Goal: Transaction & Acquisition: Purchase product/service

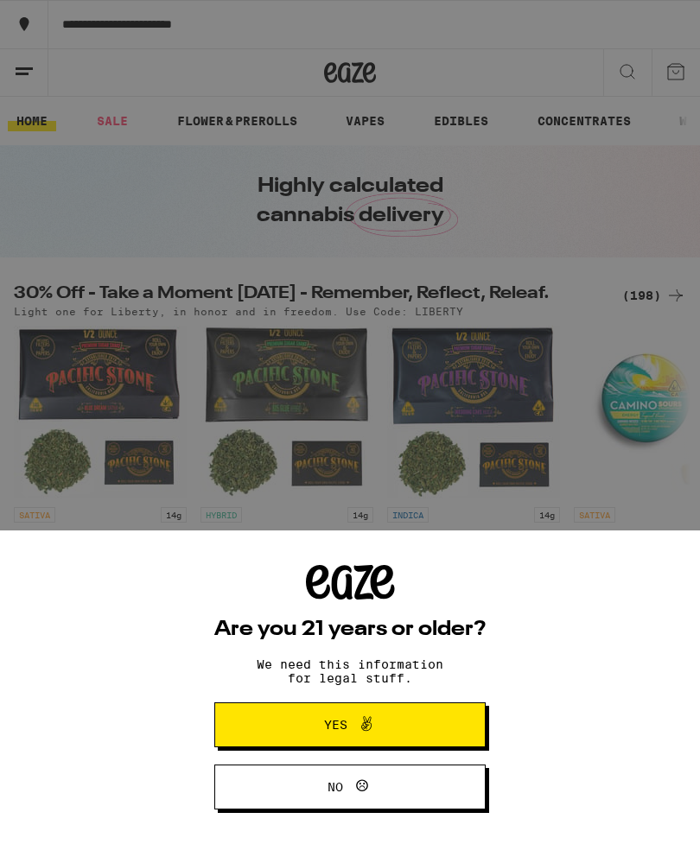
click at [424, 719] on button "Yes" at bounding box center [349, 724] width 271 height 45
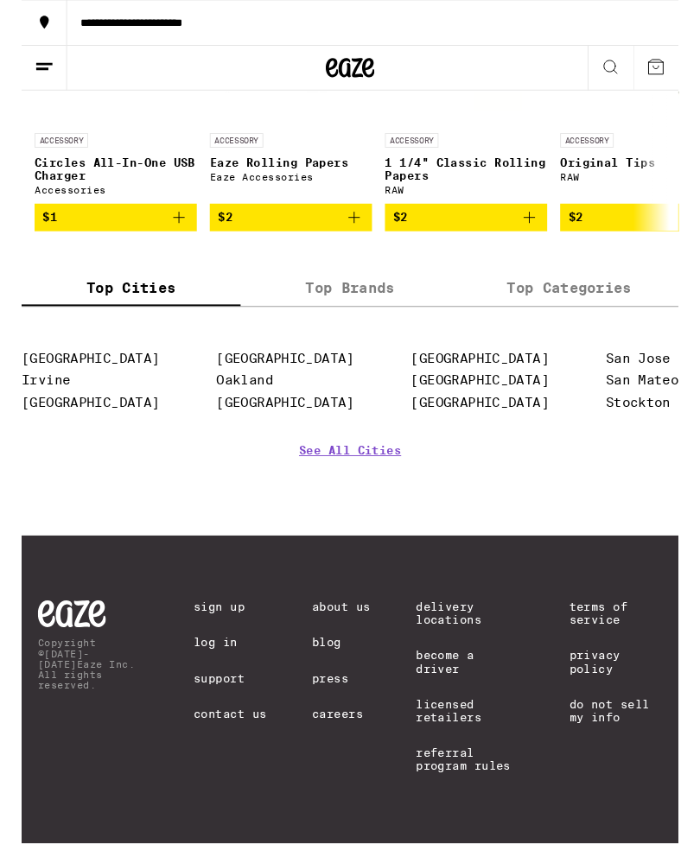
scroll to position [7441, 0]
click at [363, 326] on label "Top Brands" at bounding box center [349, 307] width 233 height 37
click at [0, 0] on input "Top Brands" at bounding box center [0, 0] width 0 height 0
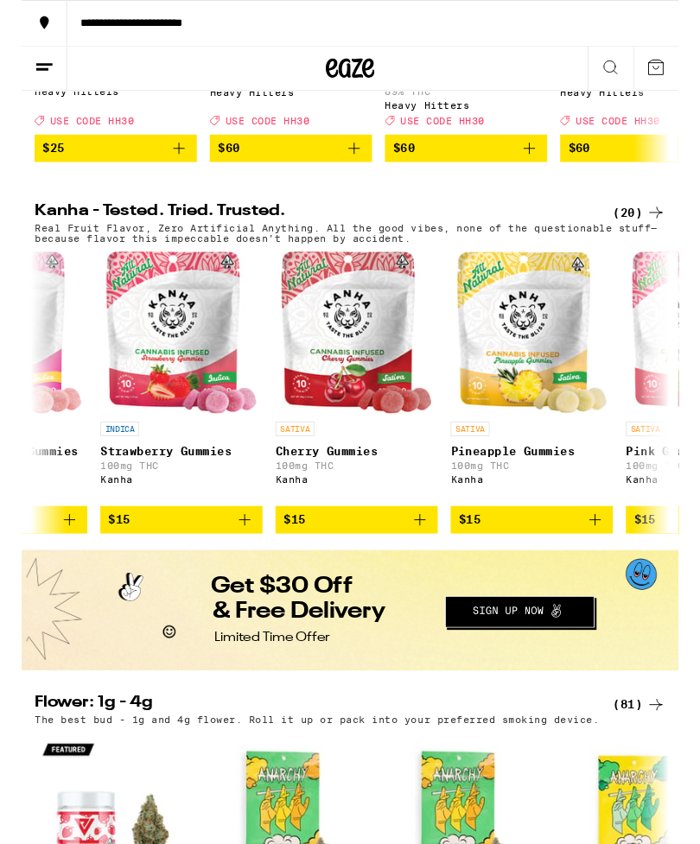
scroll to position [0, 1237]
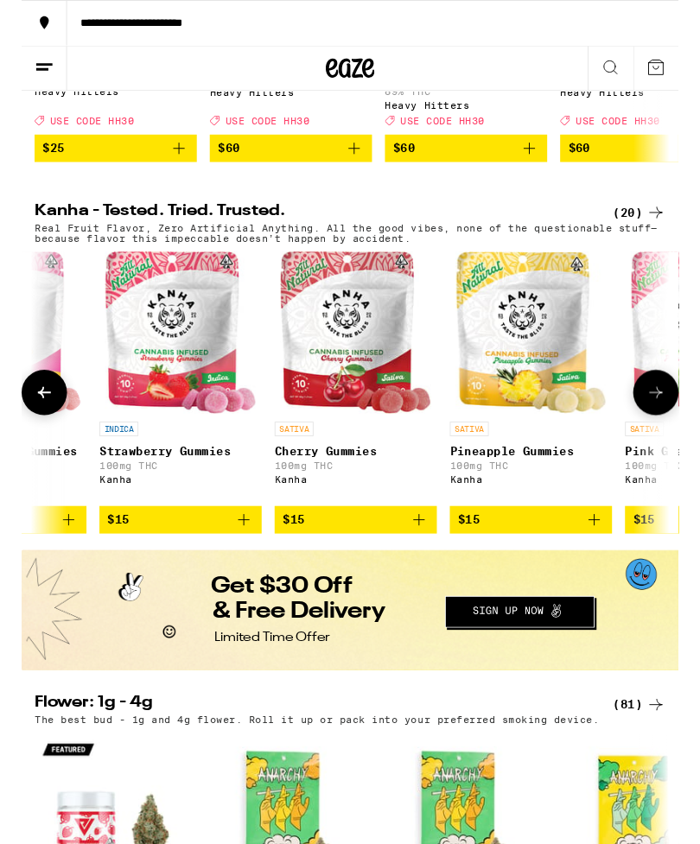
click at [376, 440] on img "Open page for Cherry Gummies from Kanha" at bounding box center [355, 354] width 161 height 173
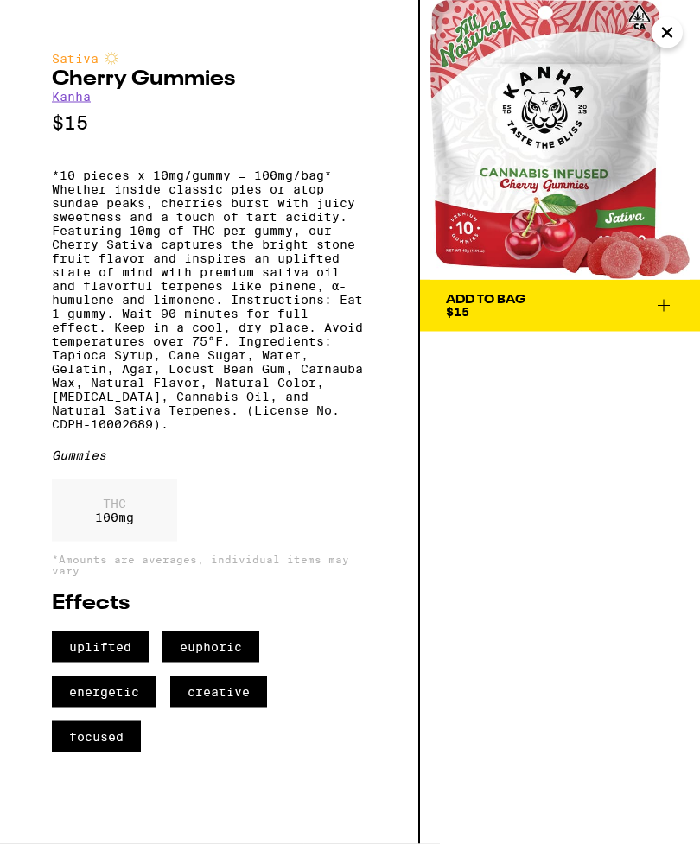
scroll to position [577, 0]
click at [672, 34] on icon "Close" at bounding box center [666, 33] width 21 height 26
